Goal: Book appointment/travel/reservation

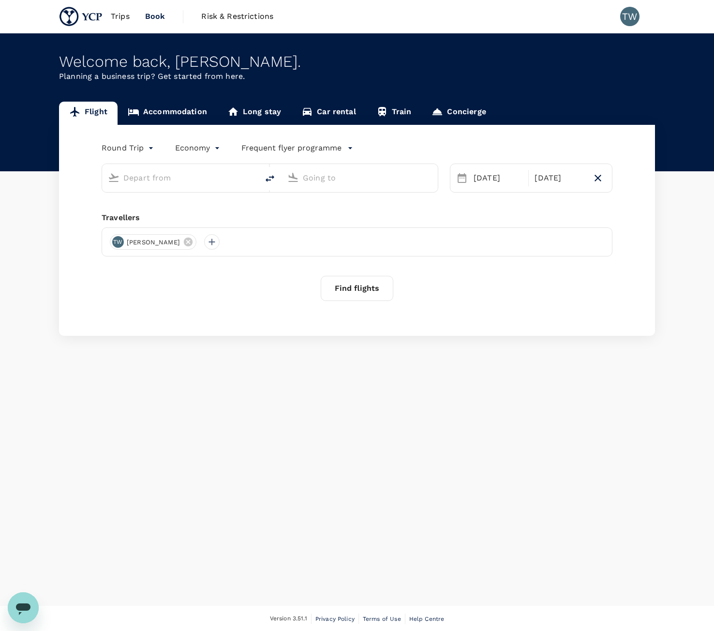
type input "Kuala Lumpur Intl ([GEOGRAPHIC_DATA])"
type input "Suvarnabhumi Intl (BKK)"
type input "Kuala Lumpur Intl ([GEOGRAPHIC_DATA])"
type input "Suvarnabhumi Intl (BKK)"
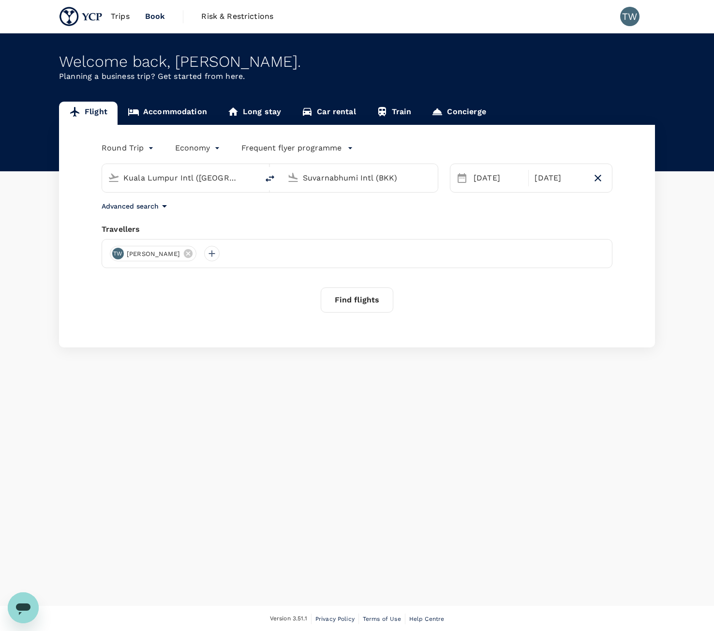
click at [116, 17] on span "Trips" at bounding box center [120, 17] width 19 height 12
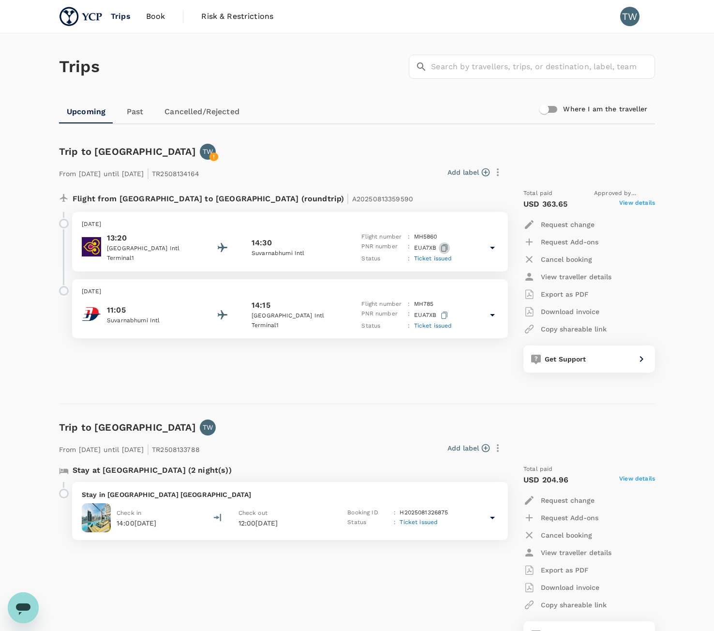
click at [442, 245] on icon "button" at bounding box center [444, 247] width 6 height 7
click at [494, 253] on icon at bounding box center [493, 248] width 12 height 12
